Goal: Find specific page/section: Find specific page/section

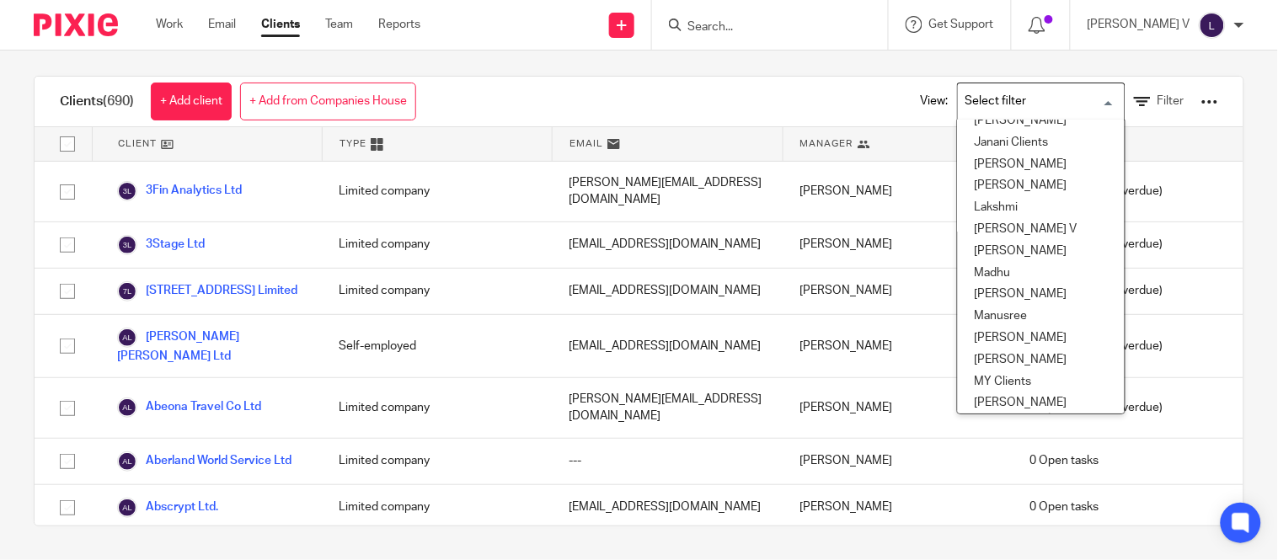
scroll to position [318, 0]
click at [988, 236] on li "[PERSON_NAME] V" at bounding box center [1041, 231] width 167 height 22
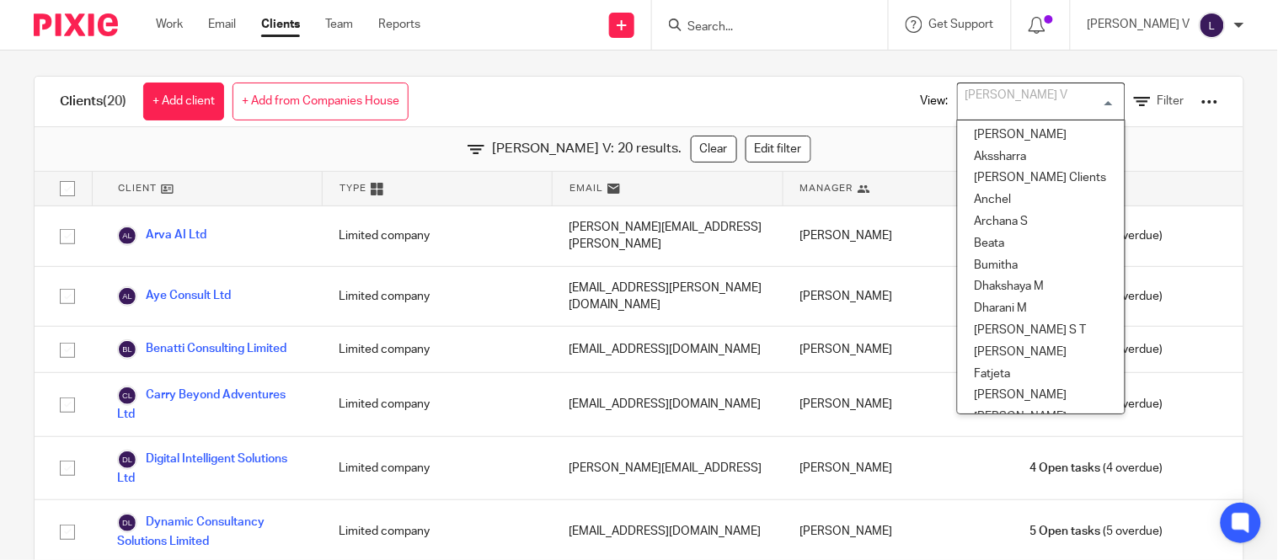
scroll to position [144, 0]
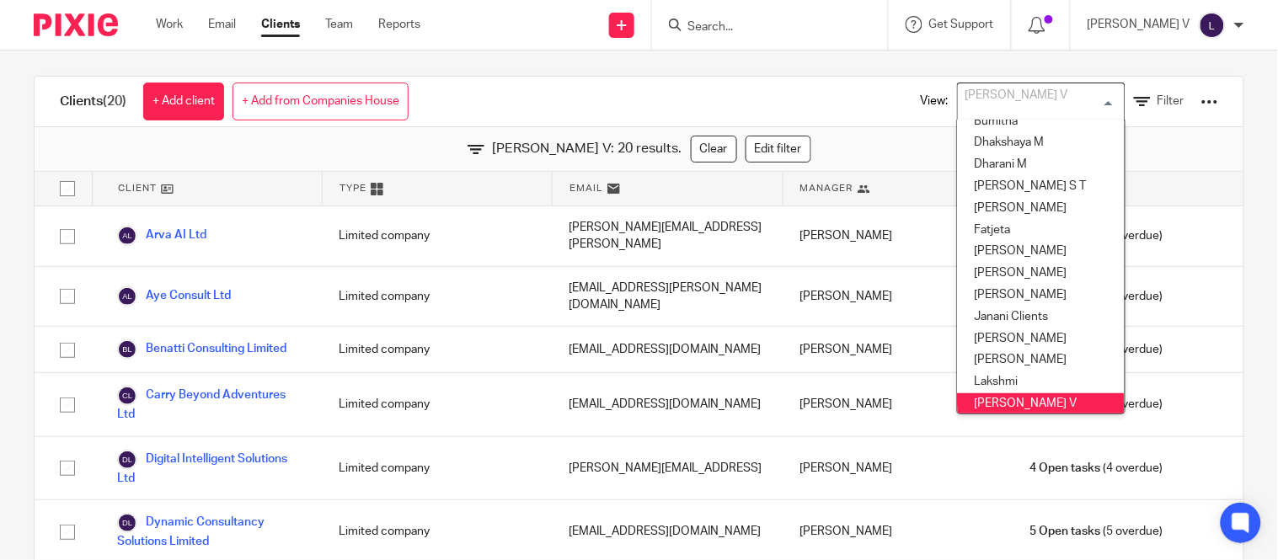
click at [998, 93] on div "[PERSON_NAME] V" at bounding box center [1037, 99] width 159 height 33
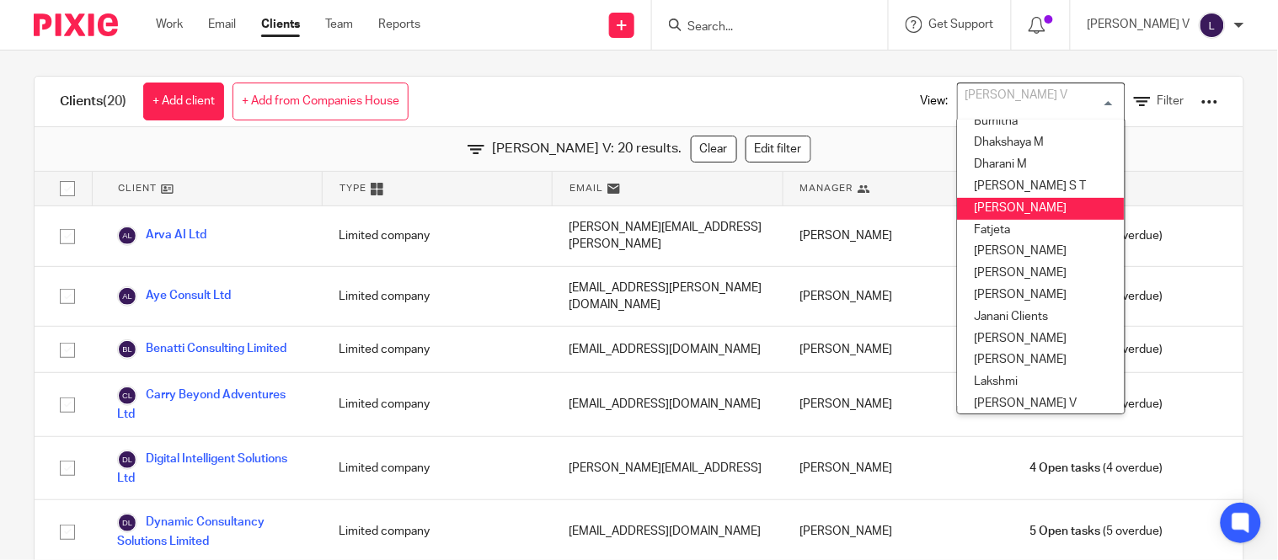
scroll to position [229, 0]
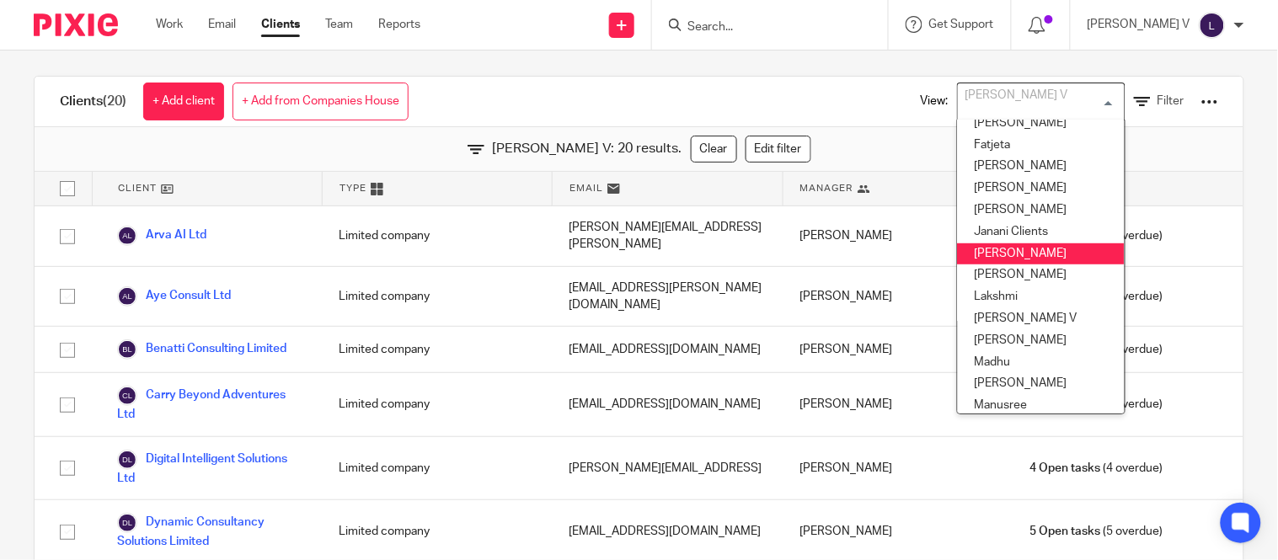
click at [1000, 245] on li "Kavya T" at bounding box center [1041, 254] width 167 height 22
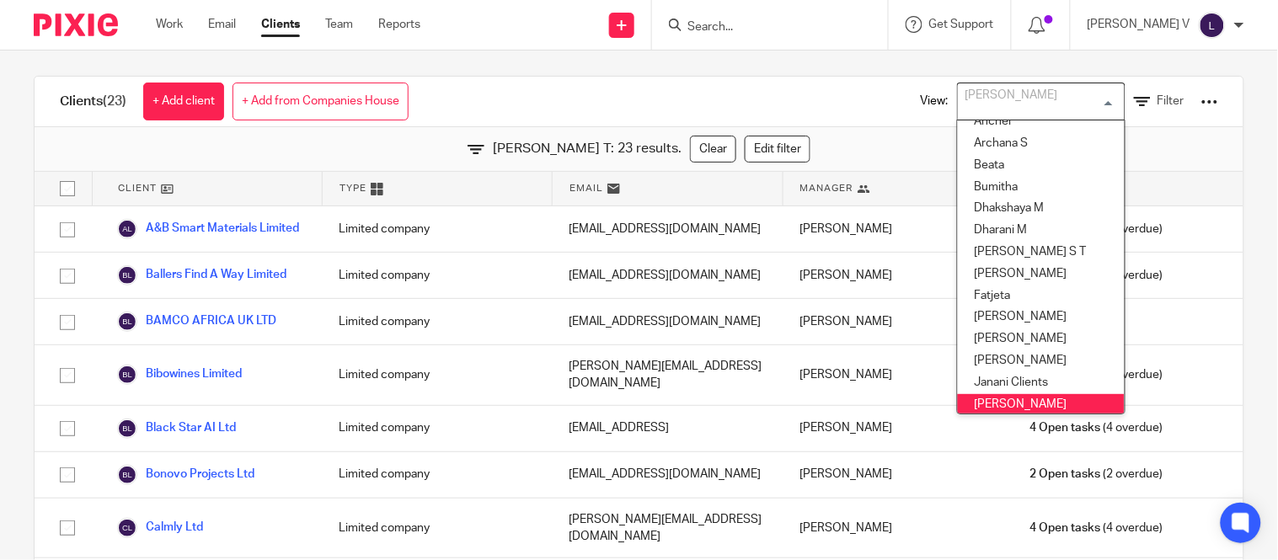
click at [1000, 104] on input "Search for option" at bounding box center [1037, 101] width 156 height 29
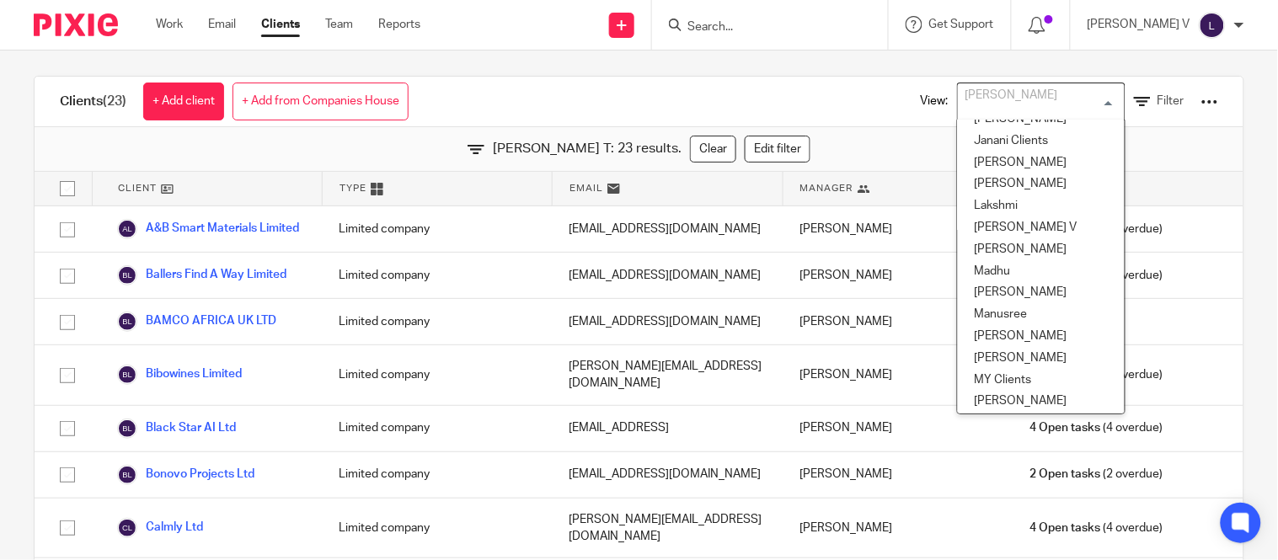
scroll to position [321, 0]
click at [1050, 333] on li "Mithun" at bounding box center [1041, 336] width 167 height 22
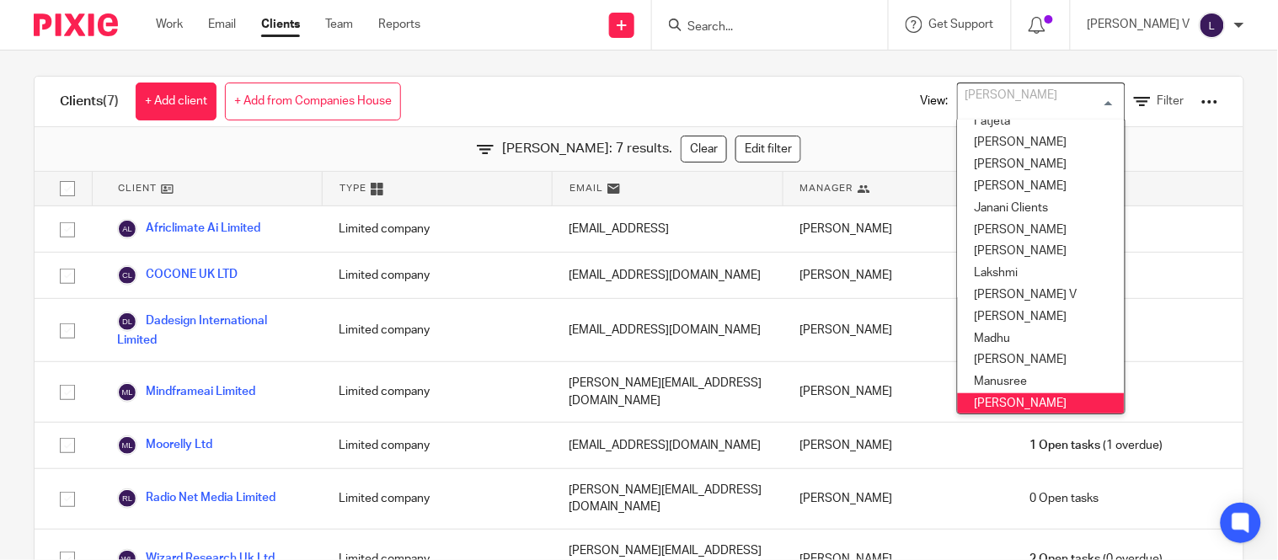
click at [984, 96] on input "Search for option" at bounding box center [1037, 101] width 156 height 29
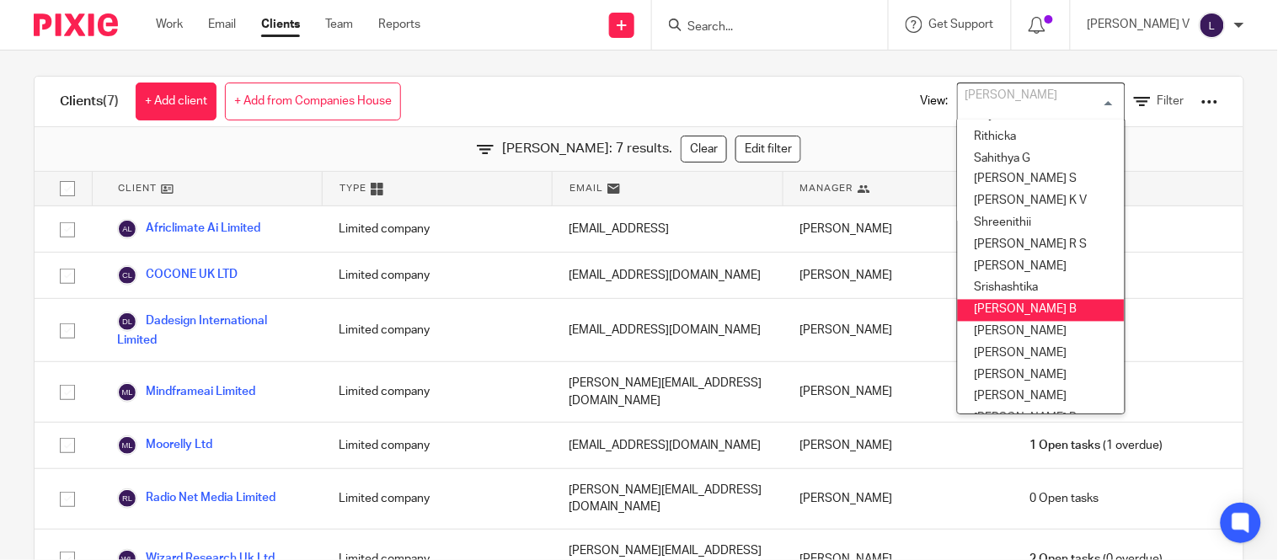
scroll to position [755, 0]
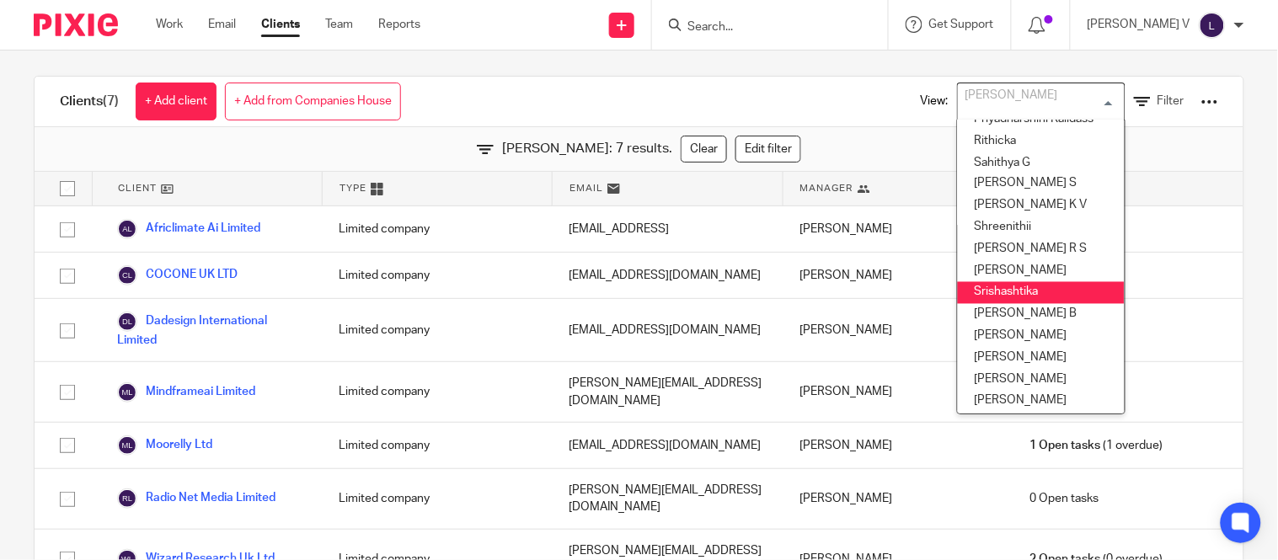
click at [980, 291] on li "Srishashtika" at bounding box center [1041, 293] width 167 height 22
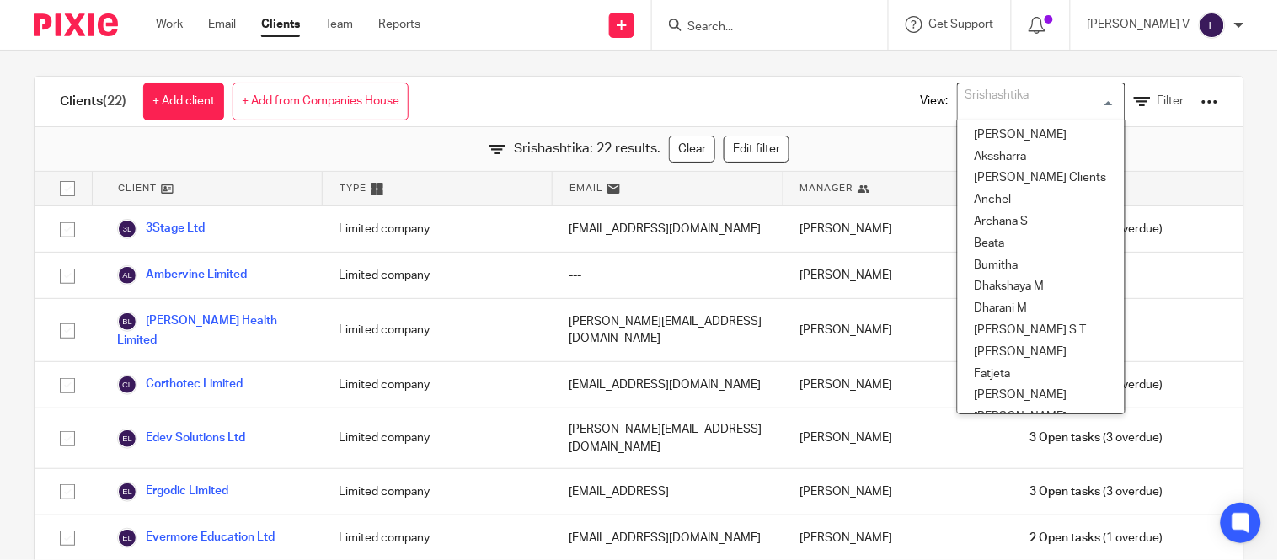
click at [959, 103] on div "Srishashtika" at bounding box center [1037, 99] width 159 height 33
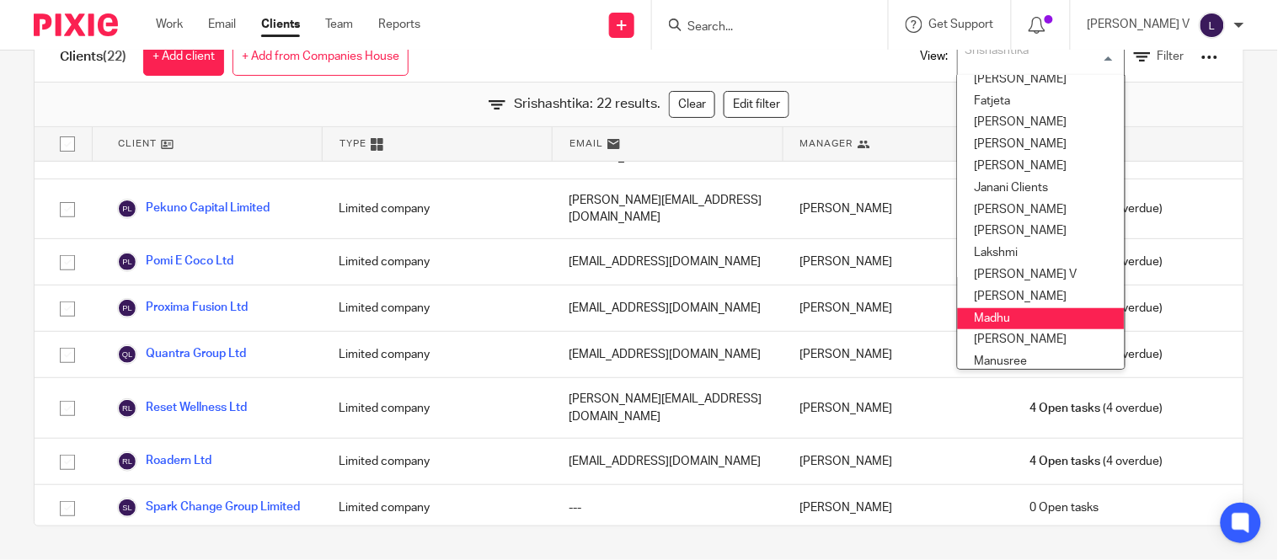
scroll to position [227, 0]
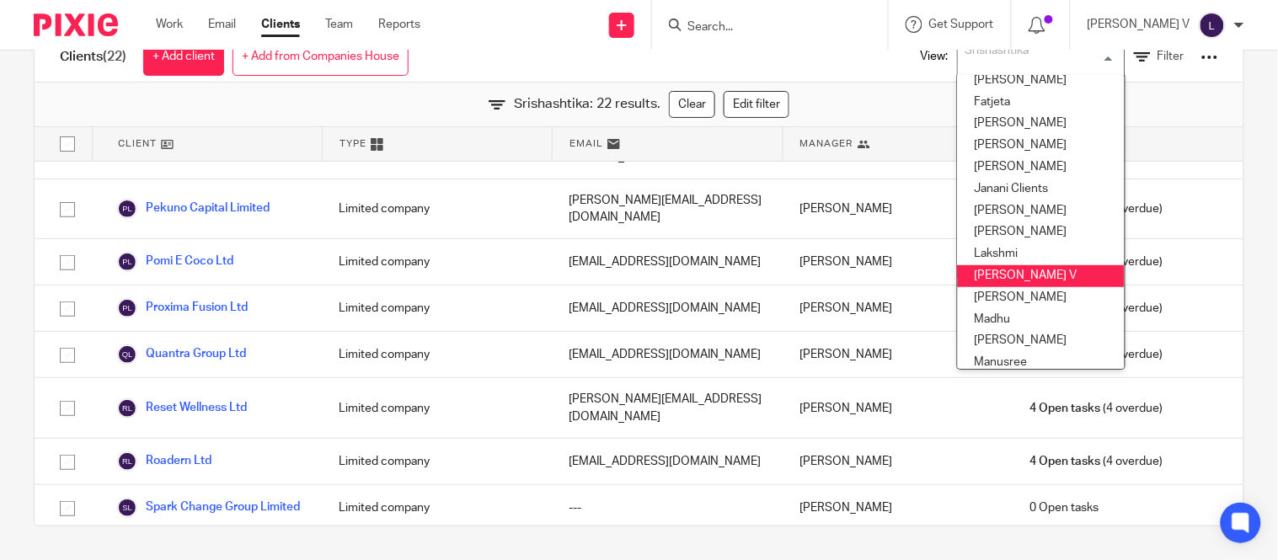
click at [1002, 272] on li "[PERSON_NAME] V" at bounding box center [1041, 276] width 167 height 22
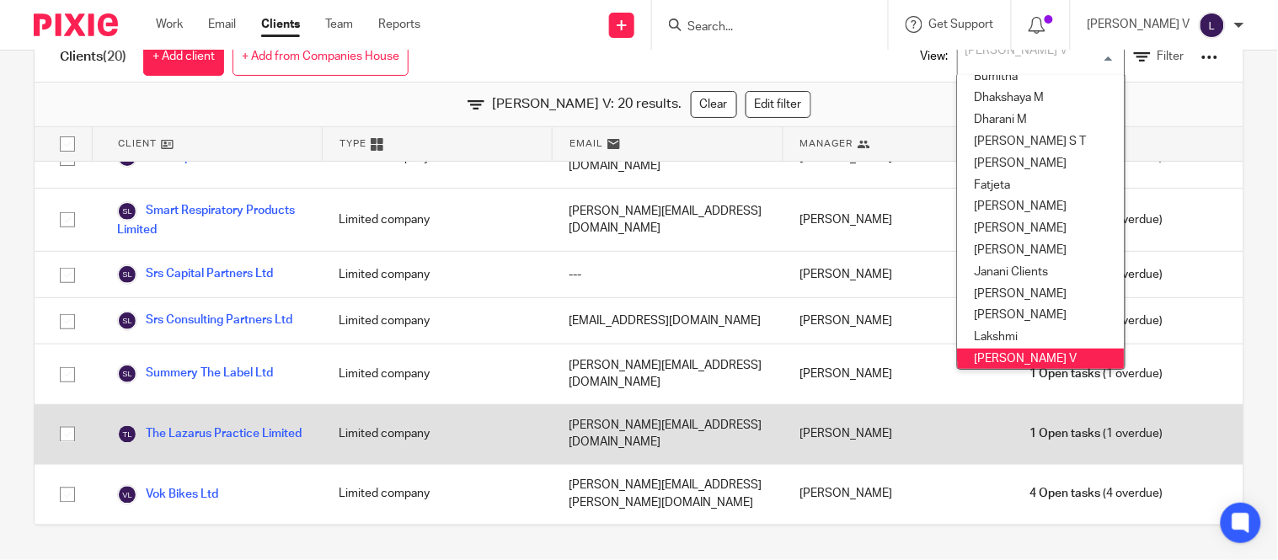
scroll to position [711, 0]
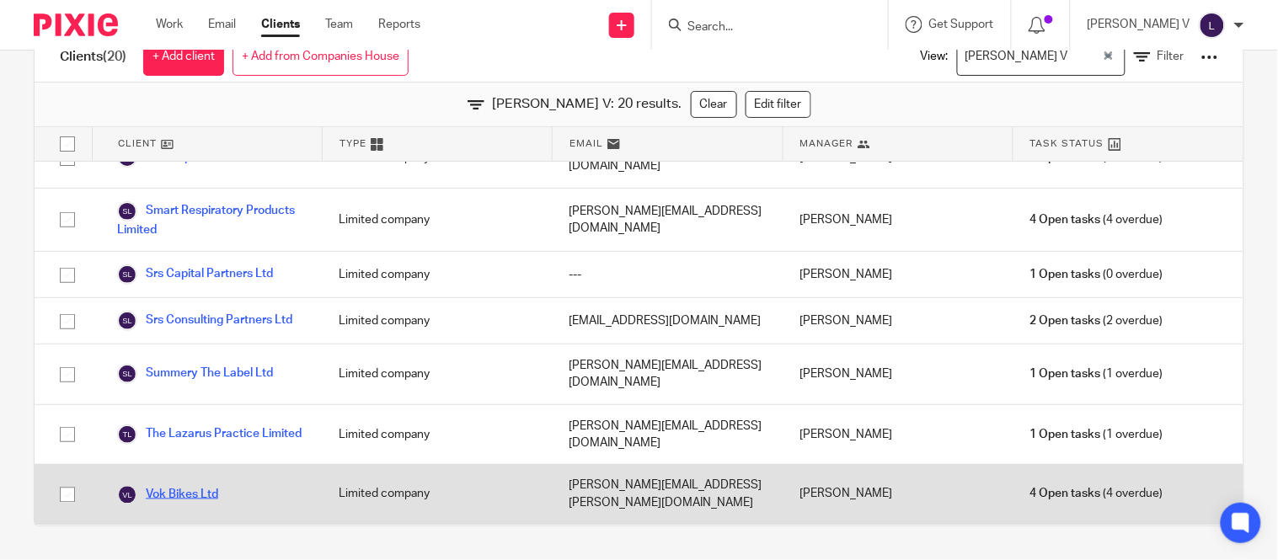
click at [166, 485] on link "Vok Bikes Ltd" at bounding box center [167, 495] width 101 height 20
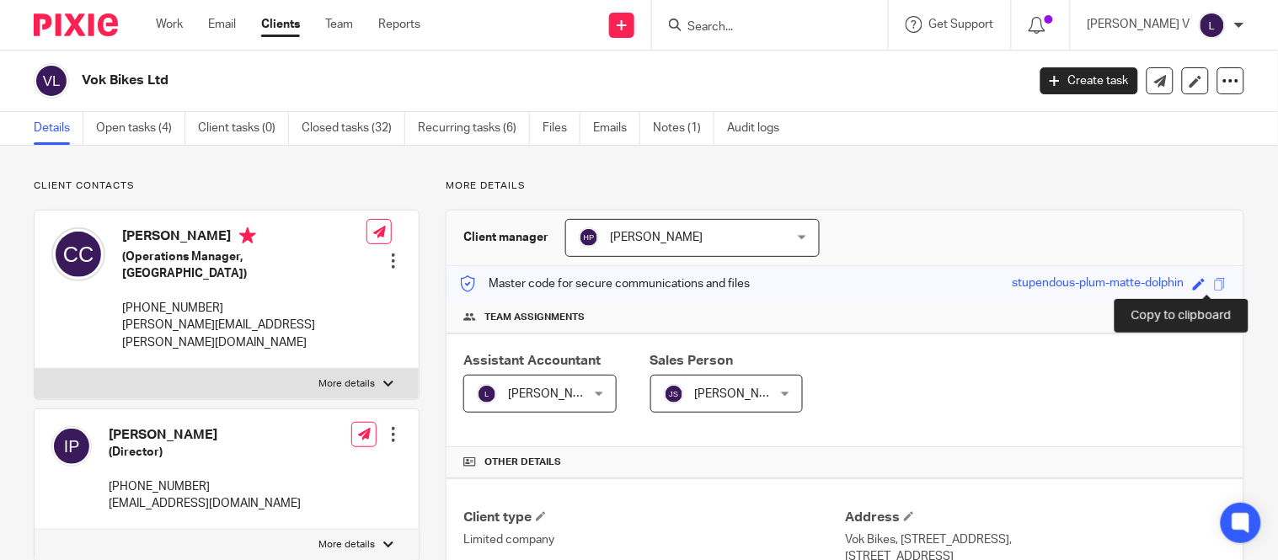
click at [1214, 285] on span at bounding box center [1220, 284] width 13 height 13
click at [772, 29] on input "Search" at bounding box center [762, 27] width 152 height 15
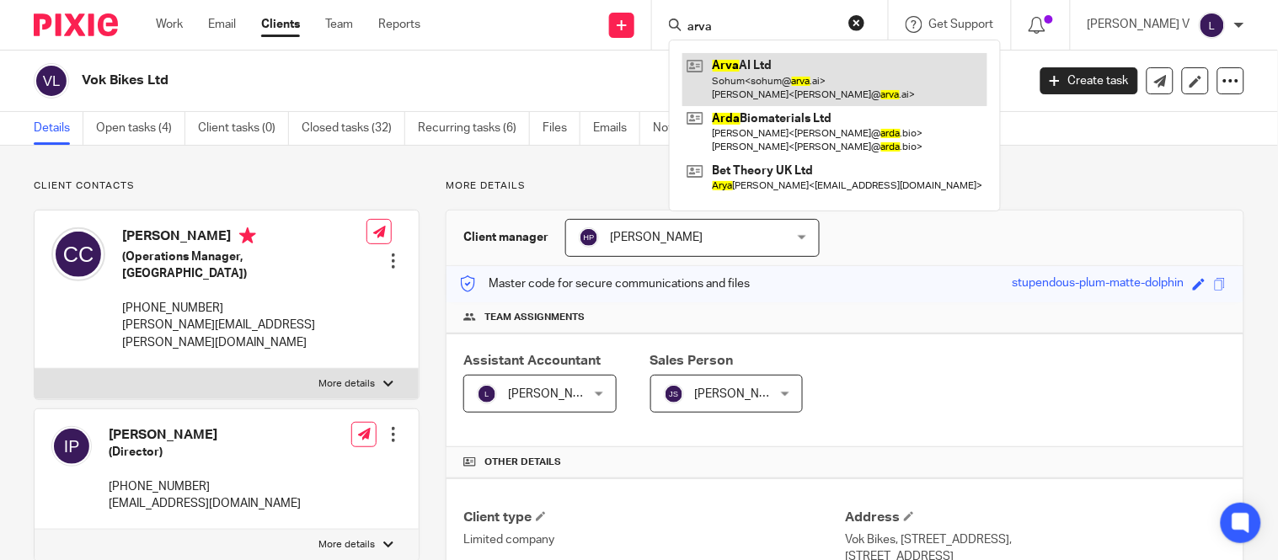
type input "arva"
click at [830, 78] on link at bounding box center [834, 79] width 305 height 52
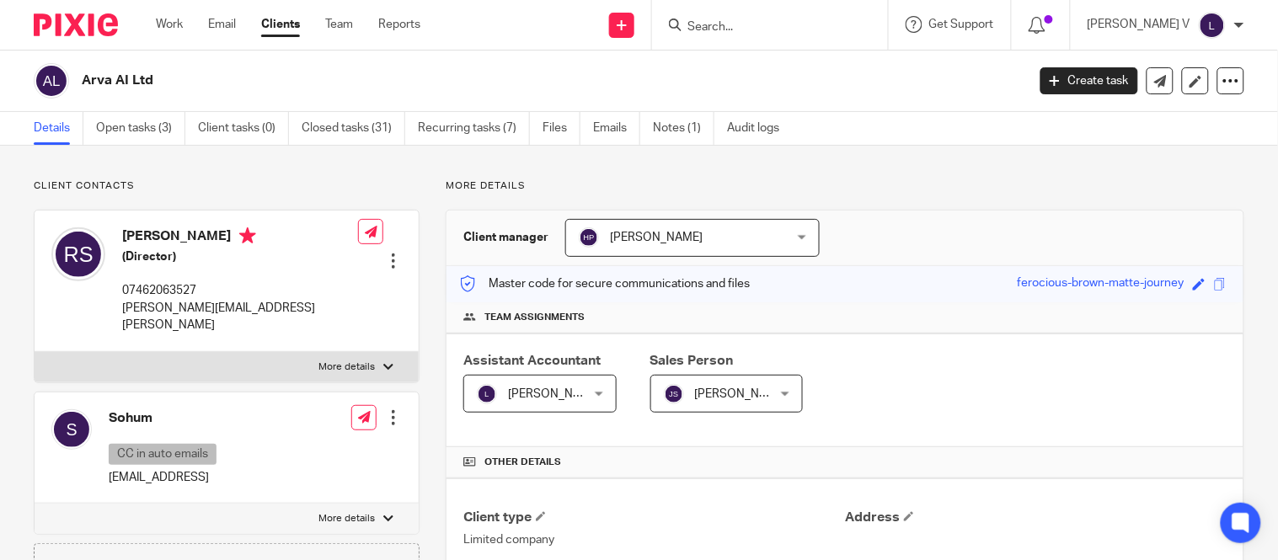
scroll to position [4, 0]
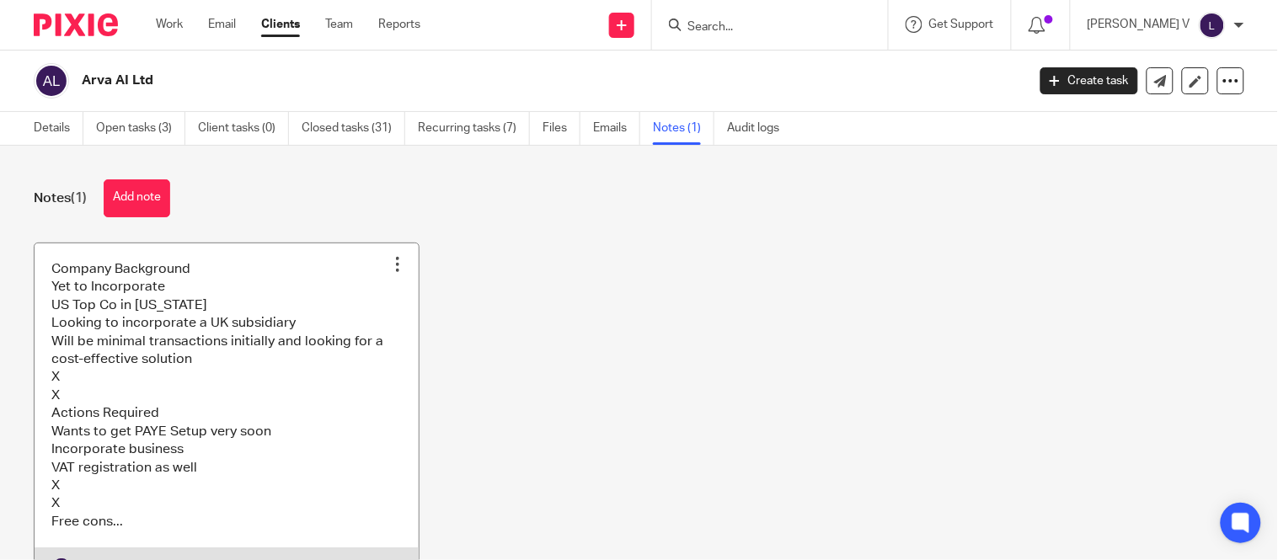
click at [318, 408] on link at bounding box center [227, 414] width 384 height 343
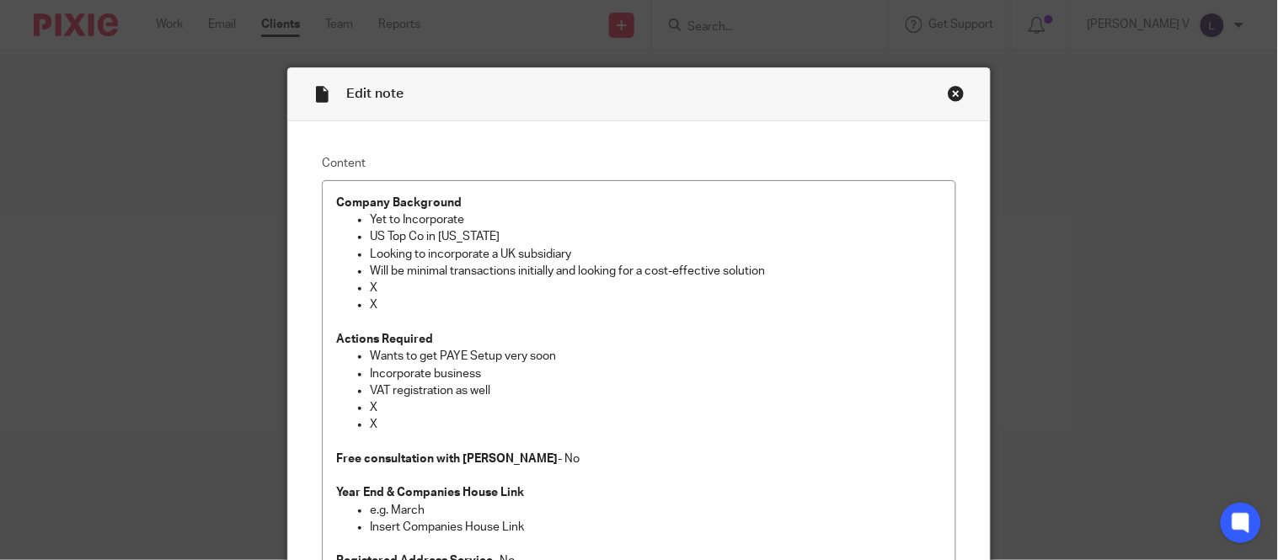
click at [948, 89] on div "Close this dialog window" at bounding box center [956, 93] width 17 height 17
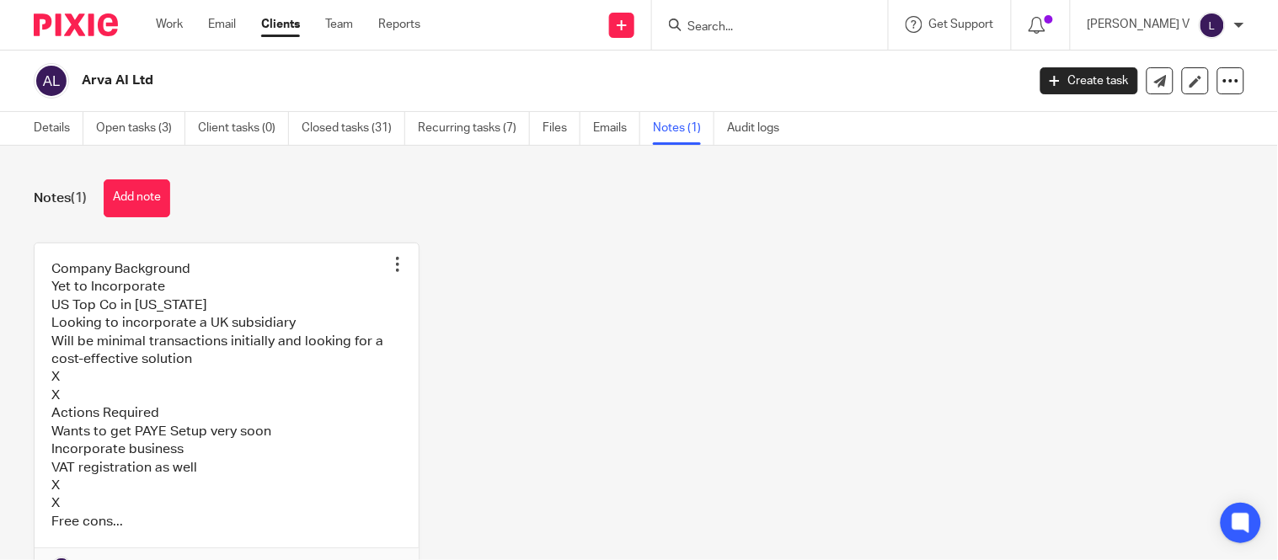
click at [735, 19] on form at bounding box center [775, 24] width 179 height 21
click at [735, 20] on input "Search" at bounding box center [762, 27] width 152 height 15
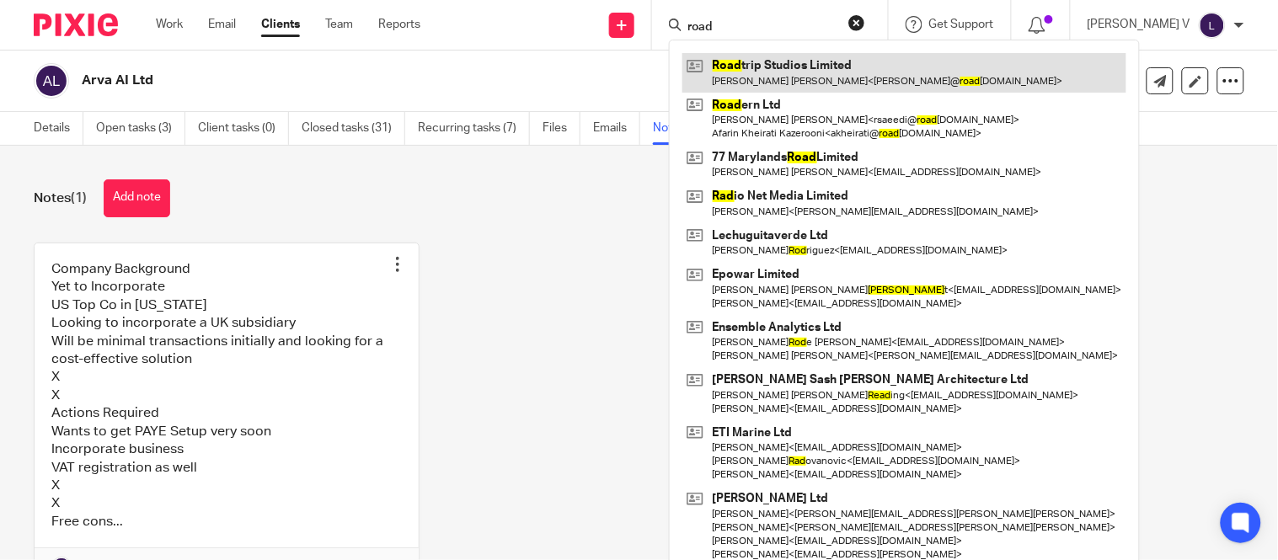
type input "road"
click at [831, 77] on link at bounding box center [904, 72] width 444 height 39
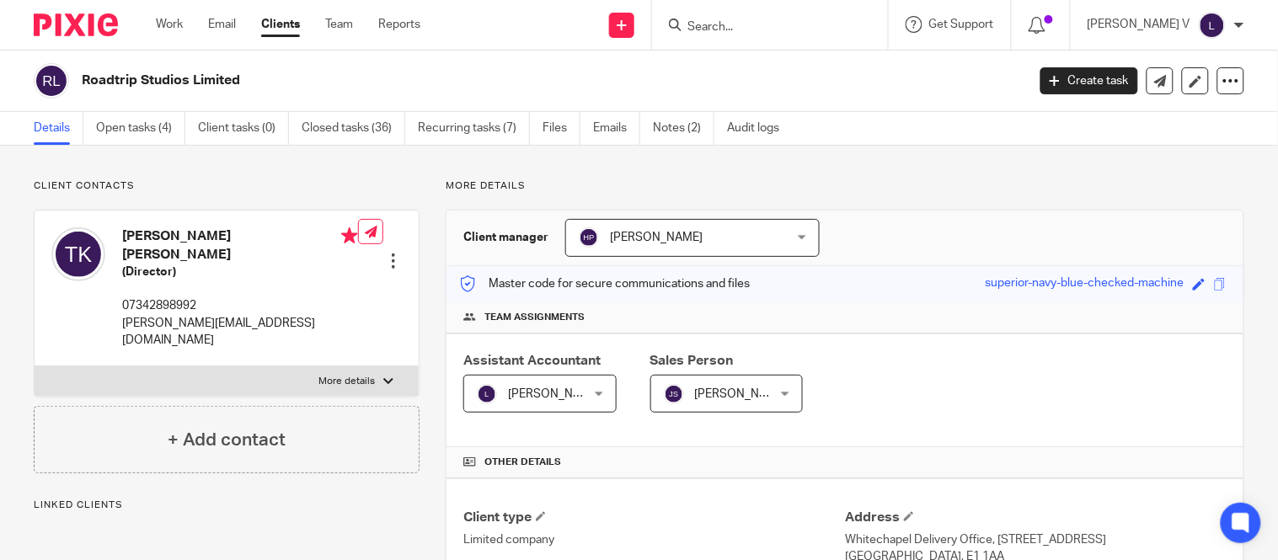
scroll to position [579, 0]
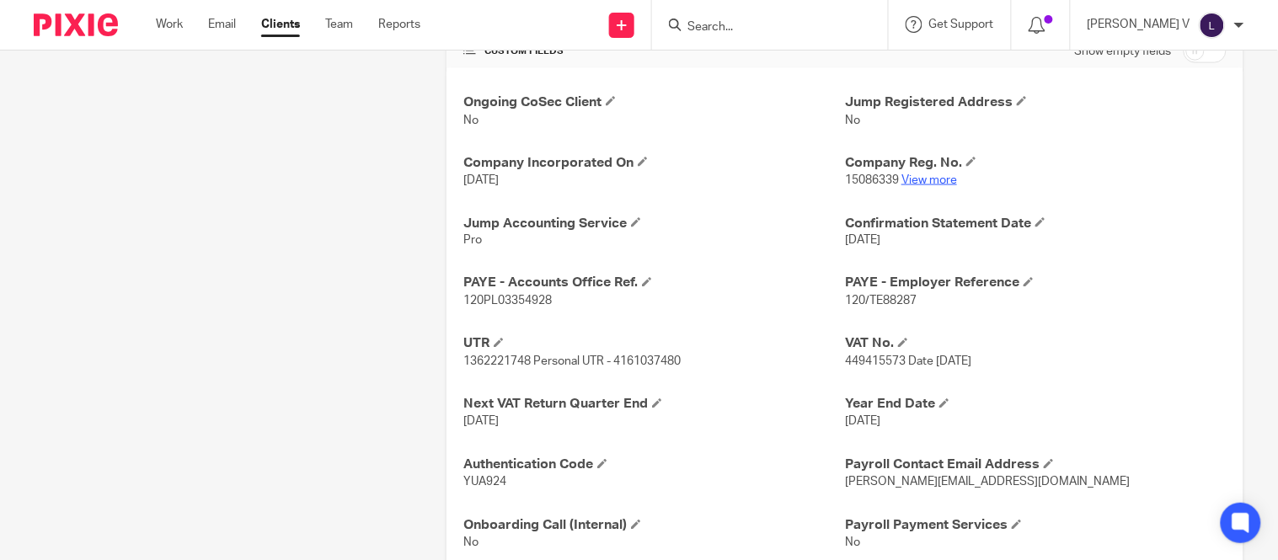
click at [916, 183] on link "View more" at bounding box center [929, 180] width 56 height 12
click at [918, 180] on link "View more" at bounding box center [929, 180] width 56 height 12
